Goal: Transaction & Acquisition: Download file/media

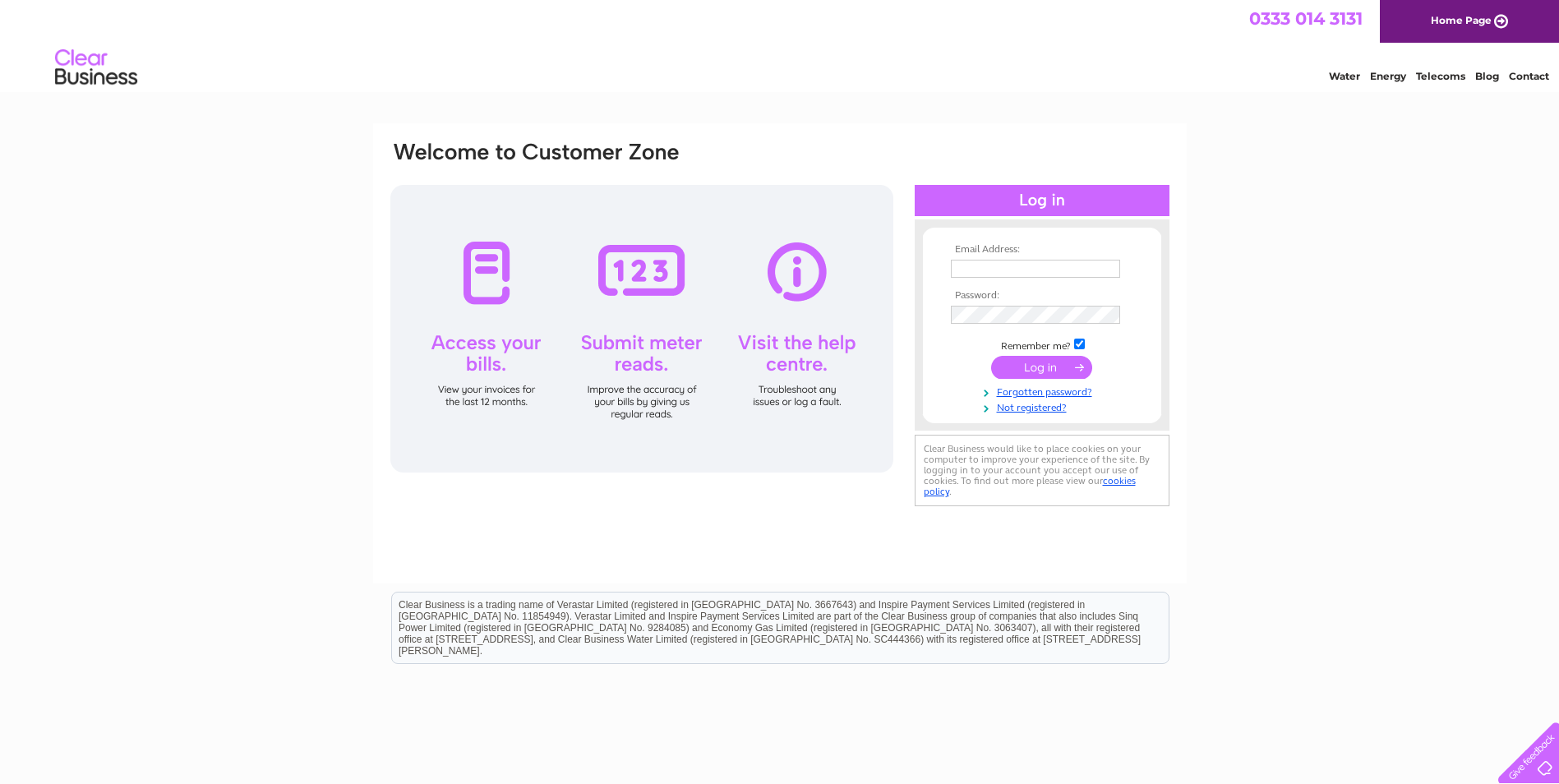
type input "accounts@hamptons.scot"
click at [1033, 372] on input "submit" at bounding box center [1042, 367] width 101 height 23
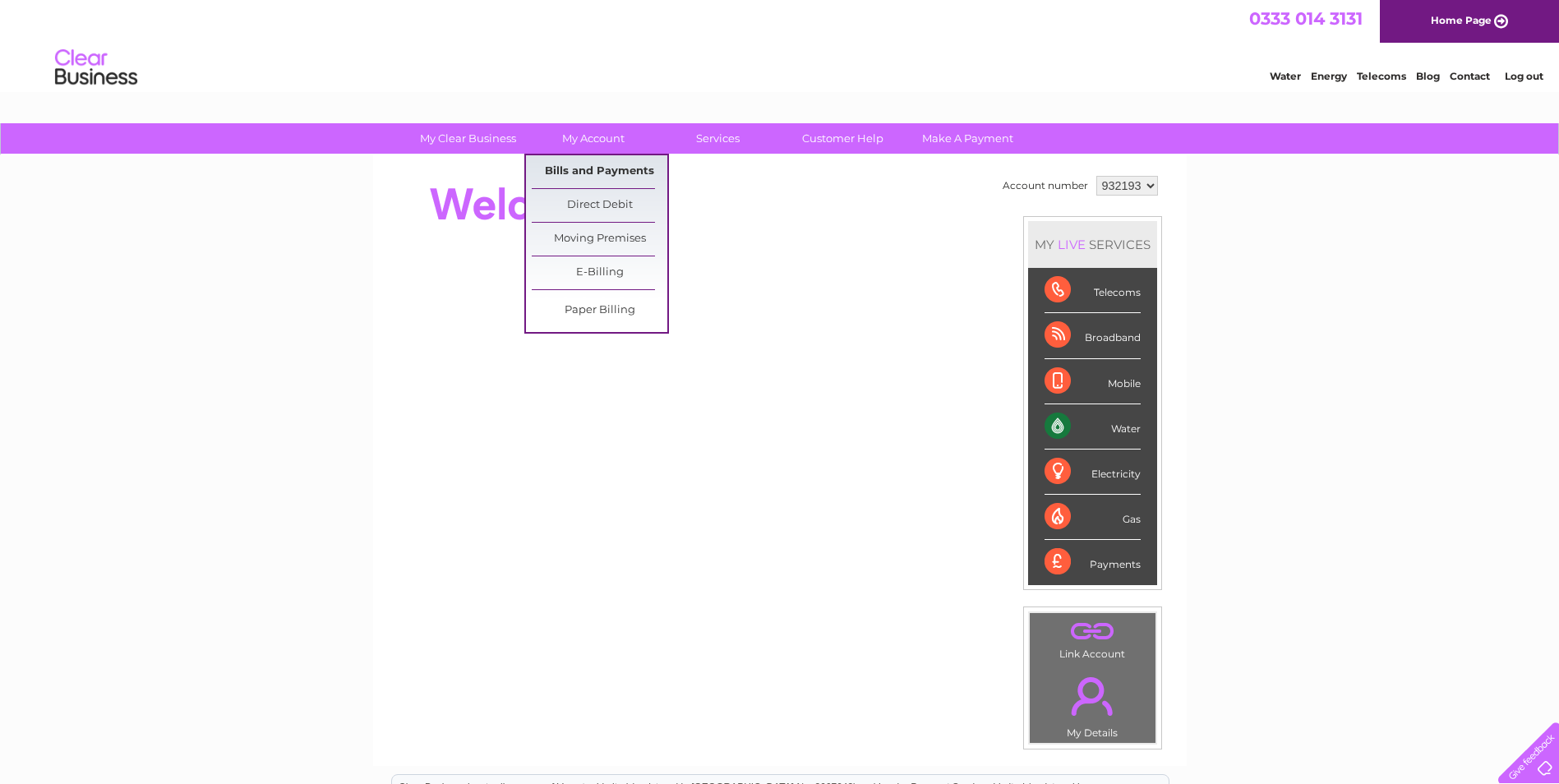
click at [607, 175] on link "Bills and Payments" at bounding box center [600, 172] width 136 height 33
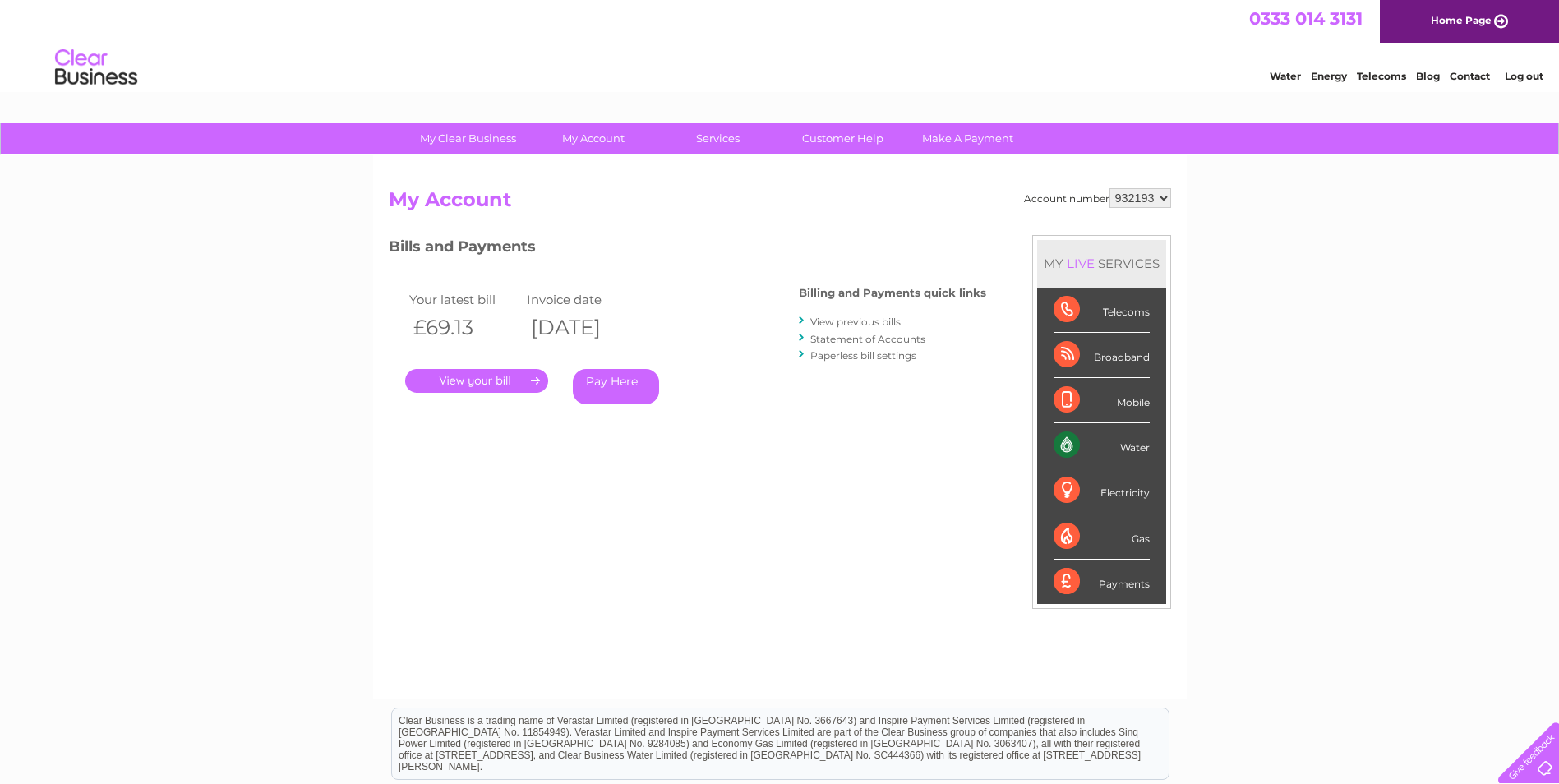
click at [480, 381] on link "." at bounding box center [477, 381] width 143 height 24
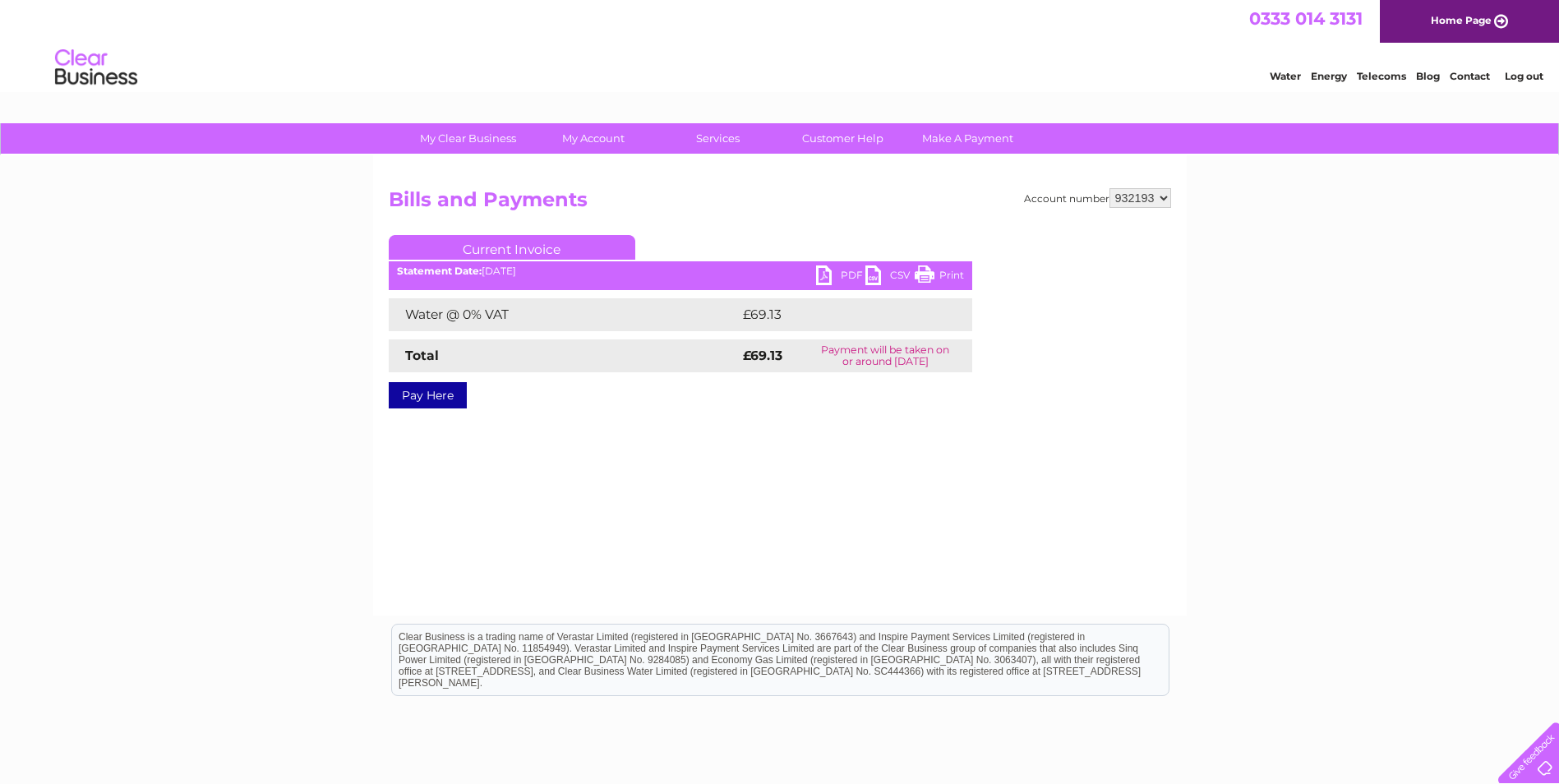
click at [836, 276] on link "PDF" at bounding box center [841, 278] width 50 height 24
